Goal: Browse casually: Explore the website without a specific task or goal

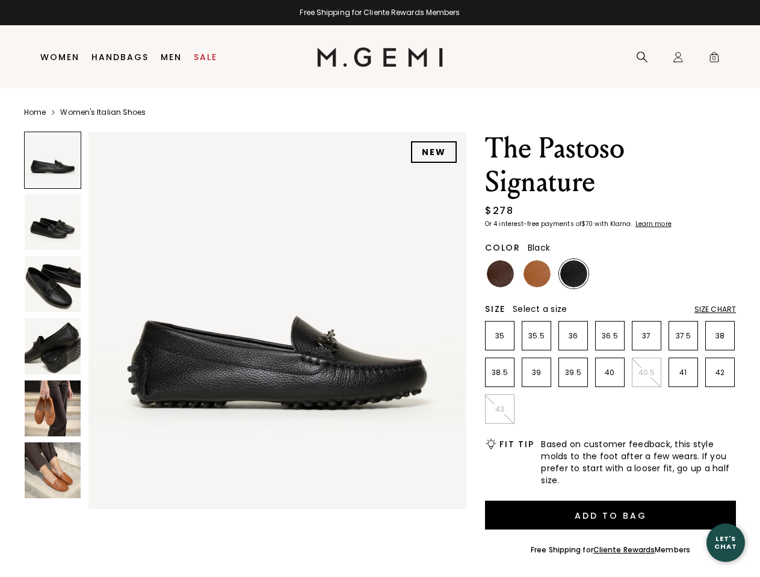
click at [379, 13] on div "Free Shipping for Cliente Rewards Members" at bounding box center [380, 13] width 760 height 10
click at [642, 57] on icon at bounding box center [642, 57] width 12 height 12
click at [678, 57] on div "Icons/20x20/profile@2x Sign In Orders Rewards Refer a Friend Address Book Call …" at bounding box center [678, 57] width 24 height 63
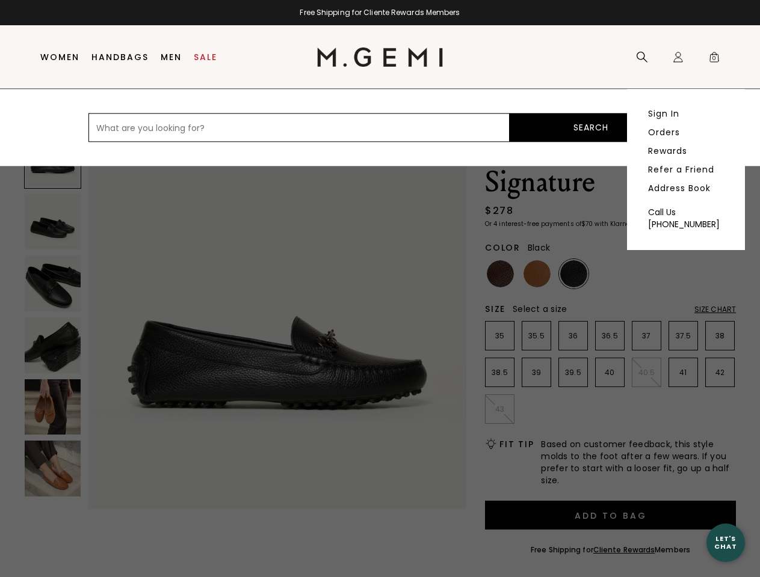
click at [714, 57] on span "0" at bounding box center [714, 60] width 12 height 12
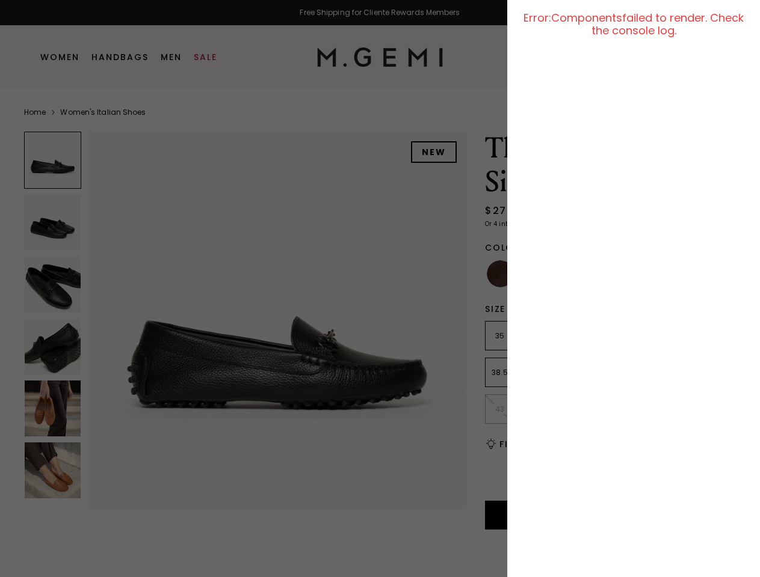
click at [95, 120] on div at bounding box center [380, 288] width 760 height 577
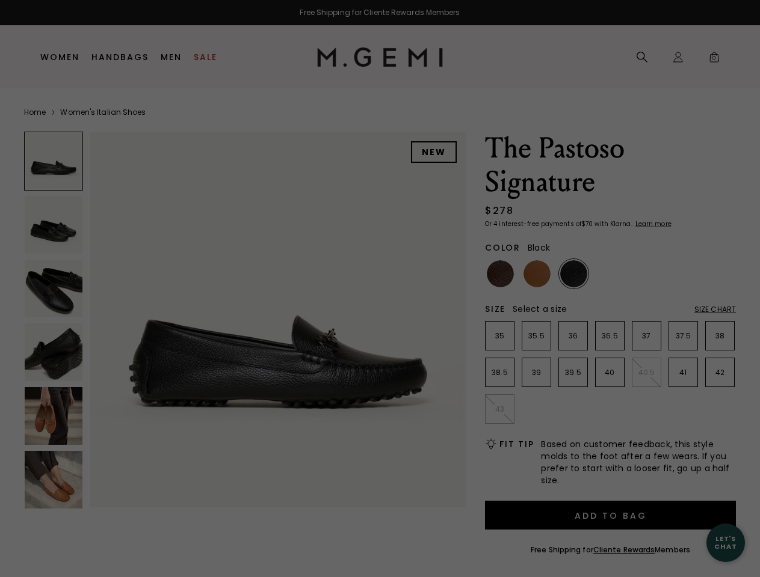
click at [245, 318] on div "Free Shipping for Cliente Rewards Members Icons/20x20/hamburger@2x Women Shop A…" at bounding box center [380, 288] width 760 height 577
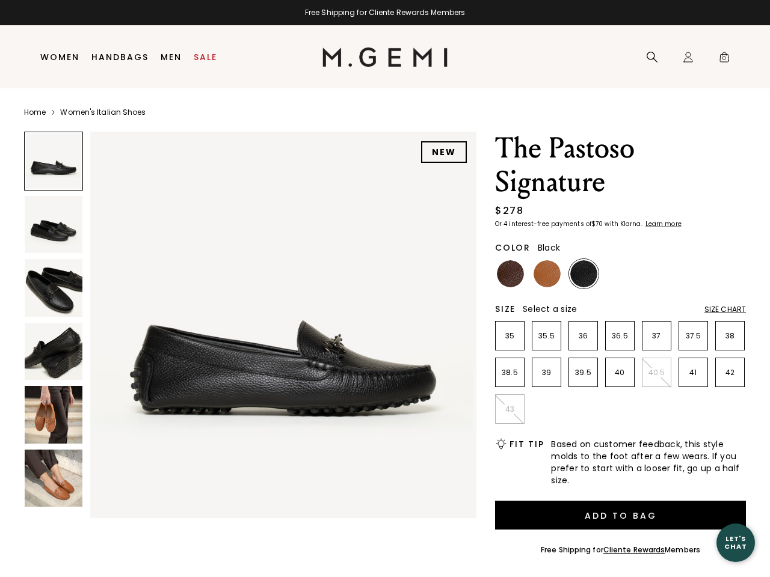
click at [52, 160] on div at bounding box center [53, 161] width 59 height 59
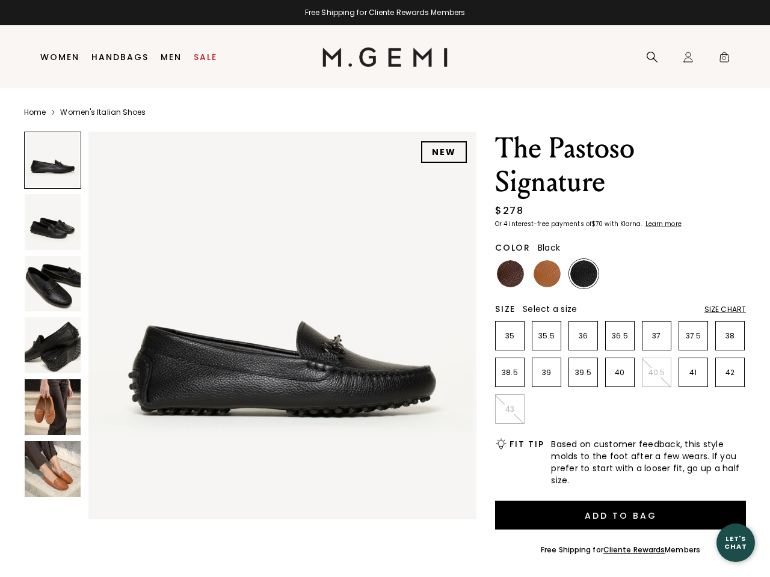
click at [52, 222] on img at bounding box center [53, 222] width 56 height 56
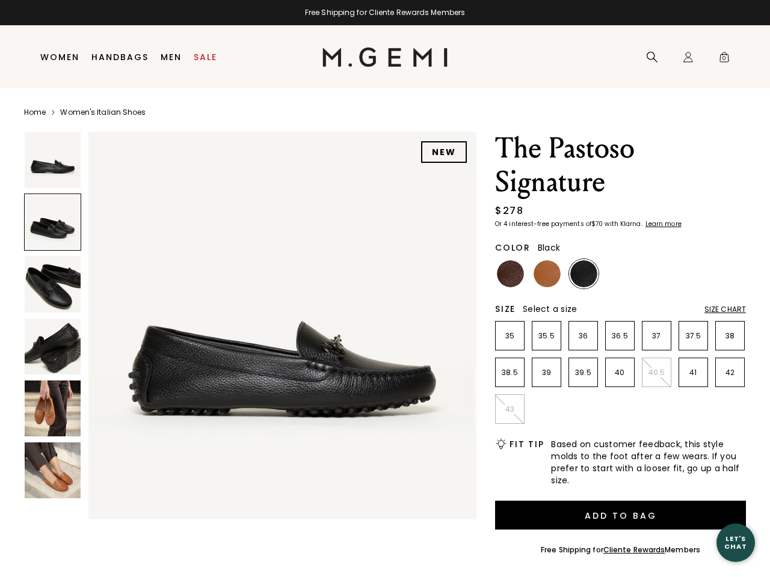
click at [52, 284] on img at bounding box center [53, 284] width 56 height 56
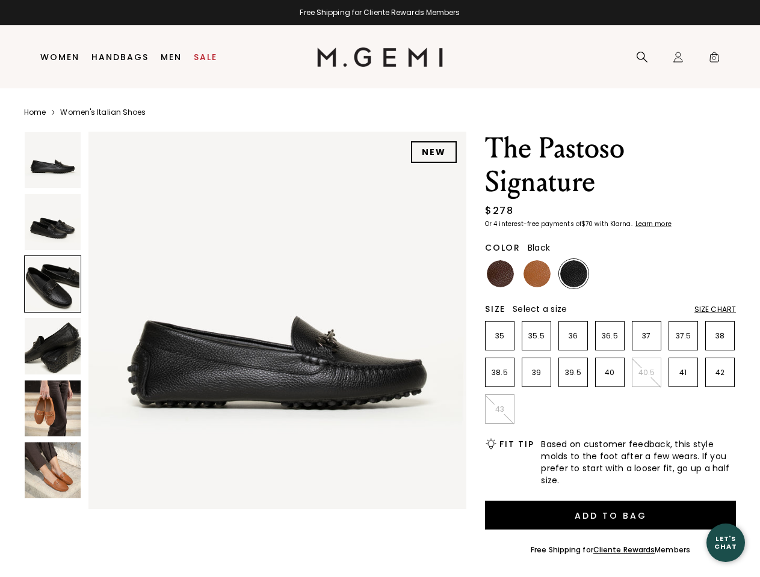
click at [52, 346] on img at bounding box center [53, 346] width 56 height 56
